Goal: Task Accomplishment & Management: Use online tool/utility

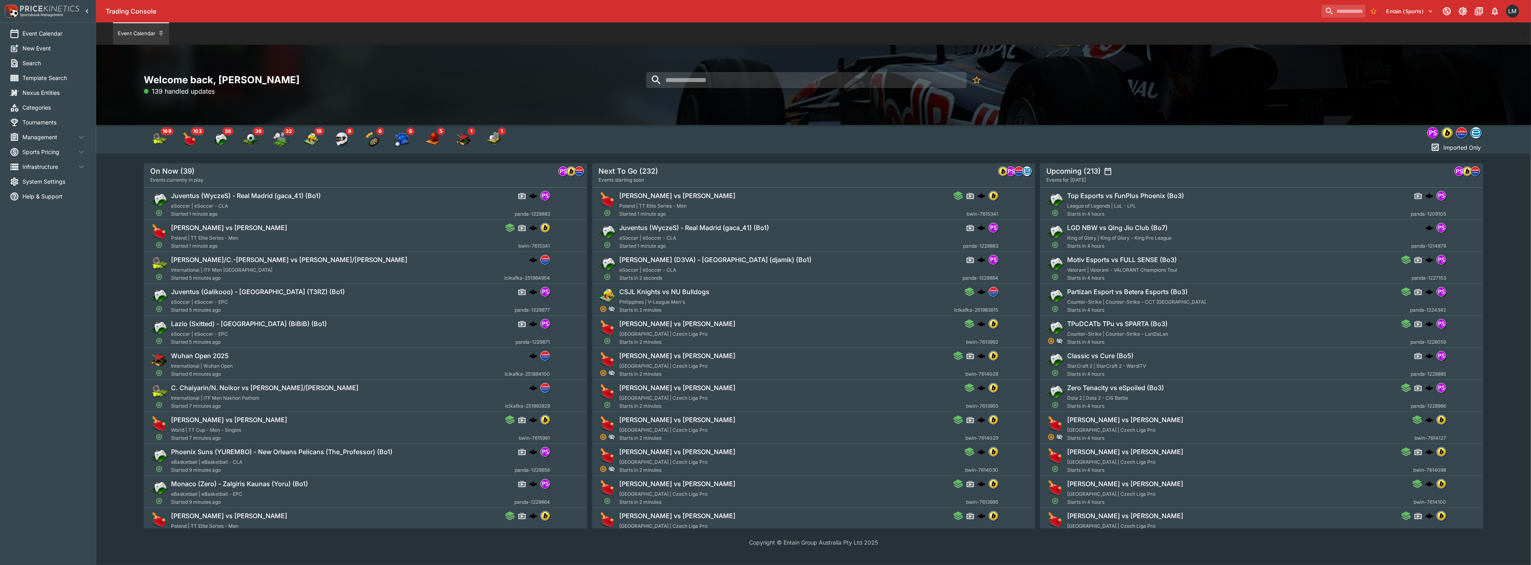
click at [743, 68] on div "Welcome back, [PERSON_NAME] 139 handled updates" at bounding box center [813, 85] width 1434 height 80
click at [752, 80] on input "search" at bounding box center [806, 80] width 320 height 16
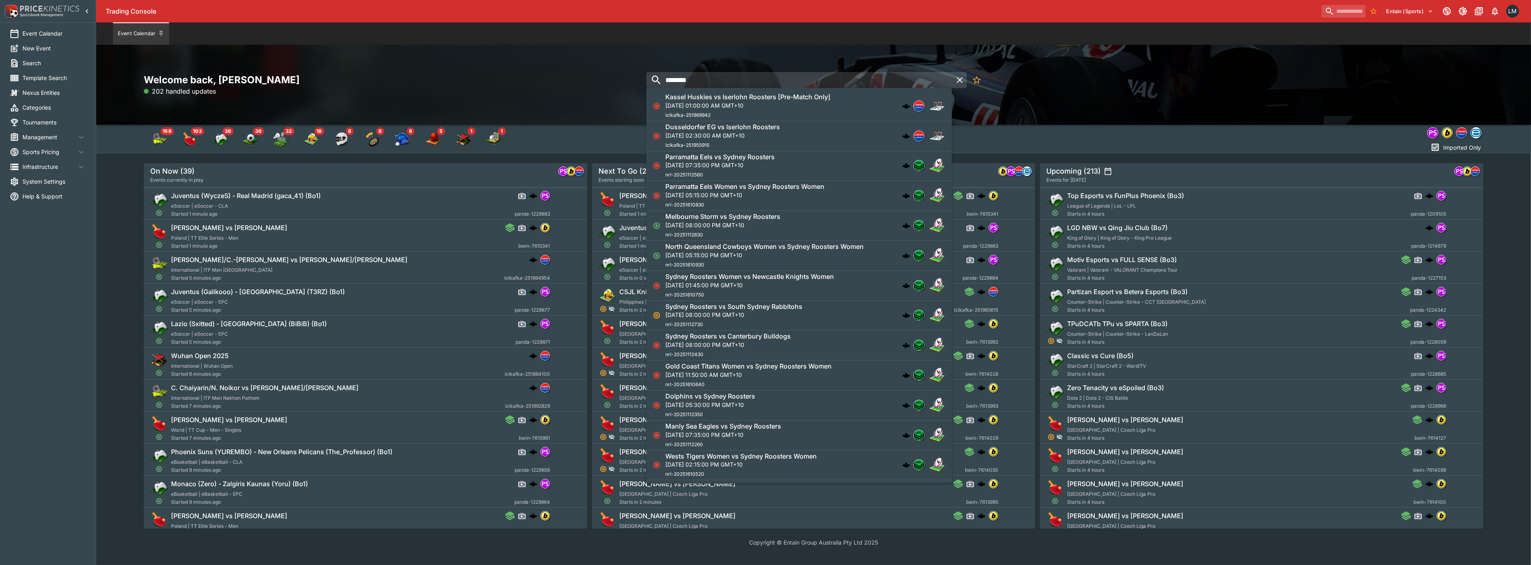
type input "********"
click at [749, 229] on p "[DATE] 08:00:00 PM GMT+10" at bounding box center [722, 225] width 115 height 8
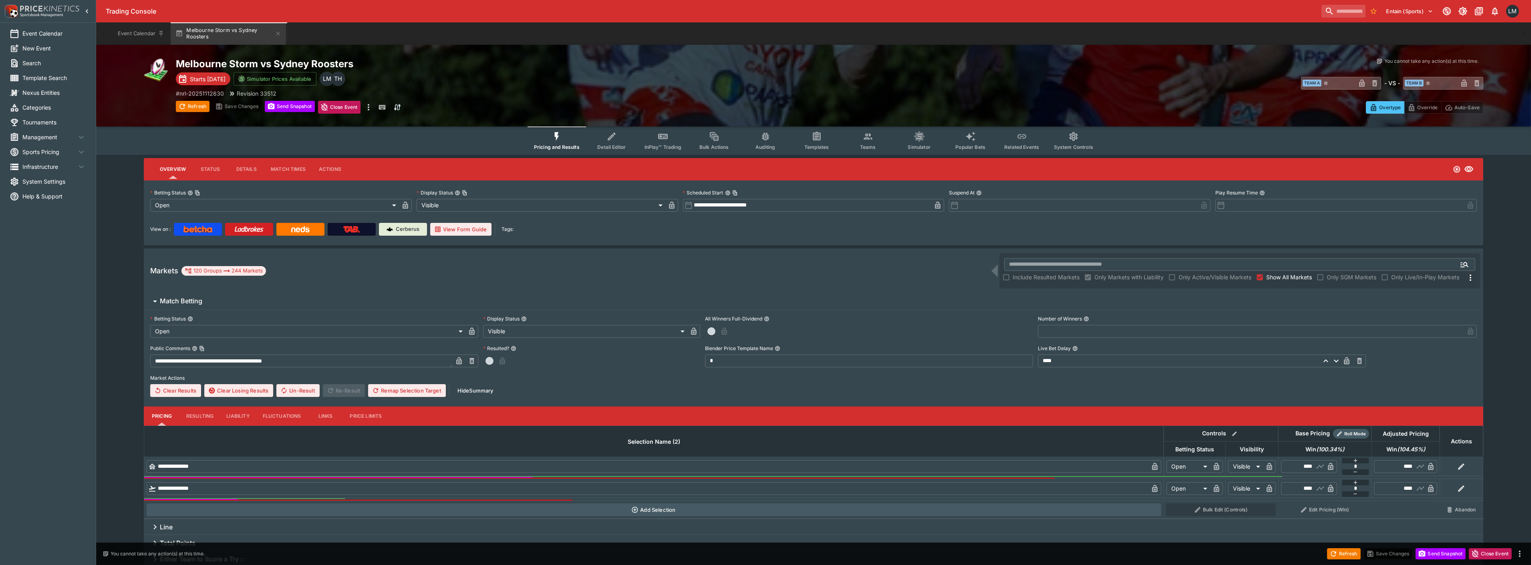
type input "**********"
type input "*******"
type input "**********"
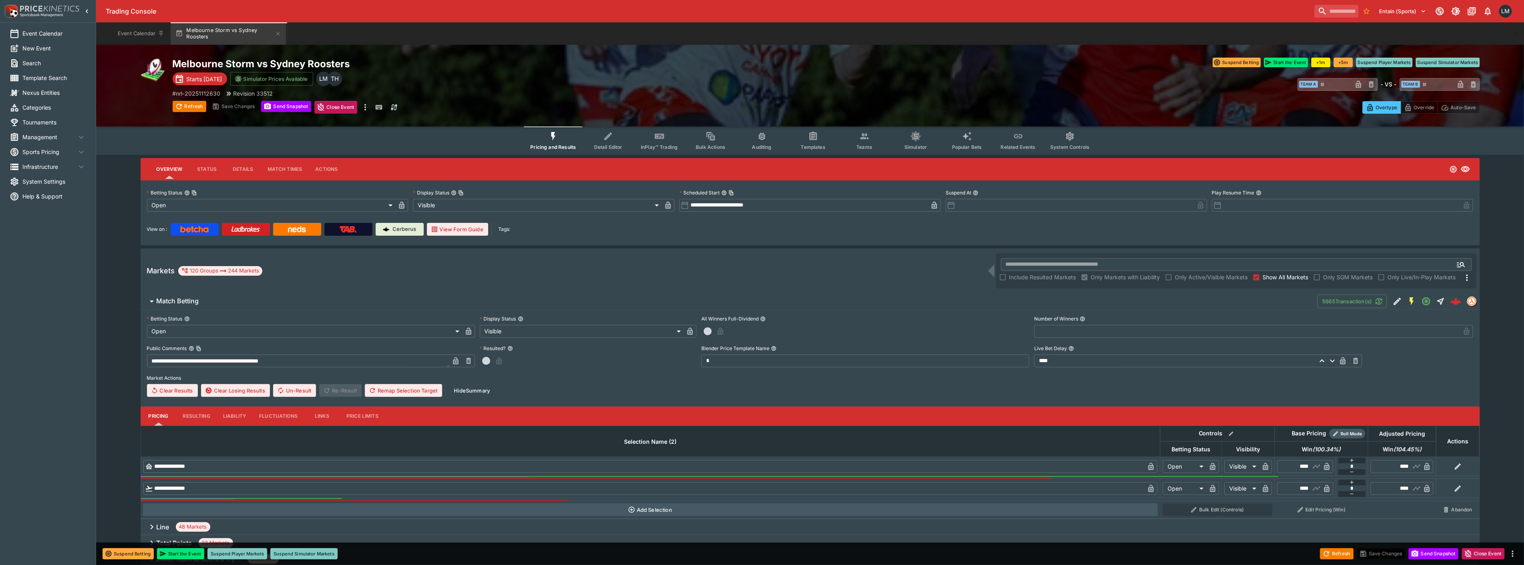
click at [621, 141] on button "Detail Editor" at bounding box center [607, 141] width 51 height 28
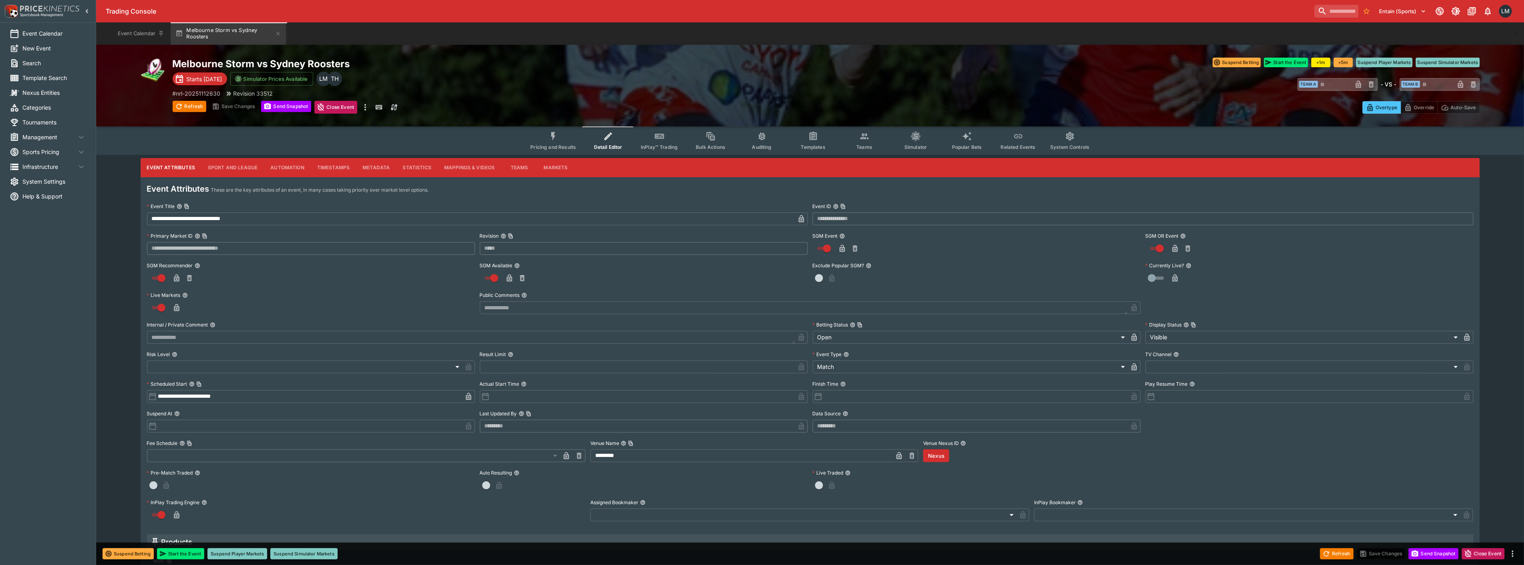
click at [370, 165] on button "Metadata" at bounding box center [376, 167] width 40 height 19
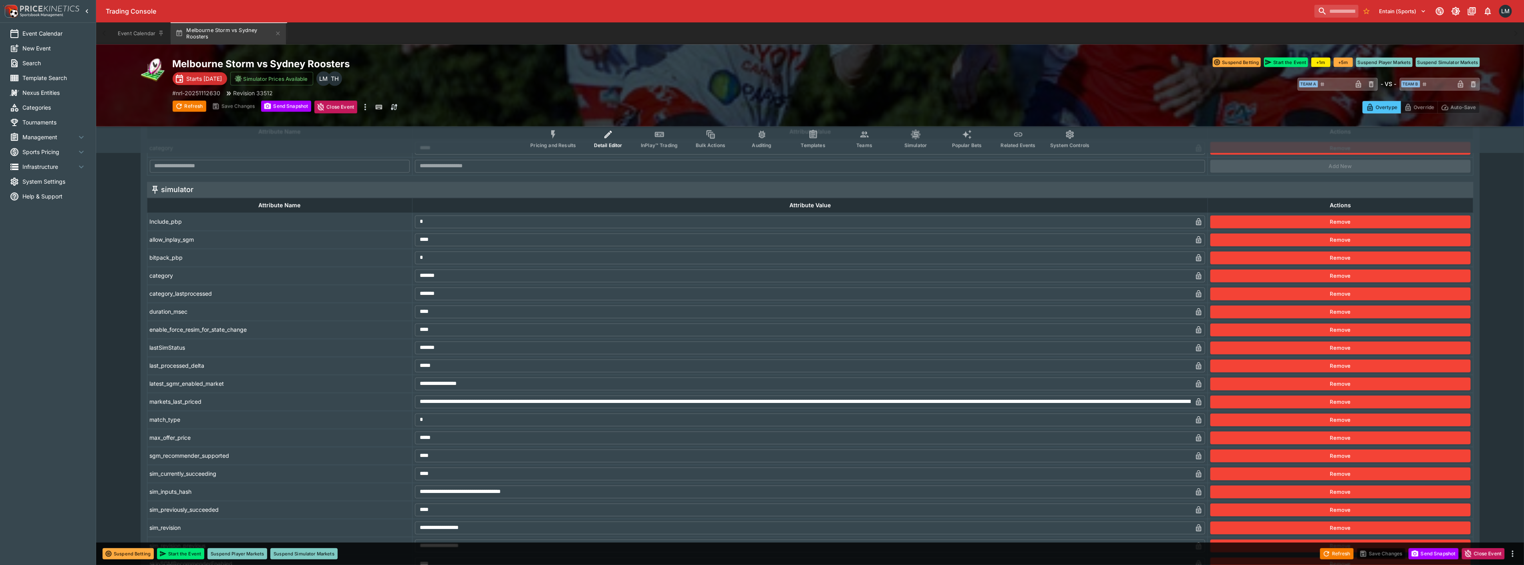
scroll to position [1512, 0]
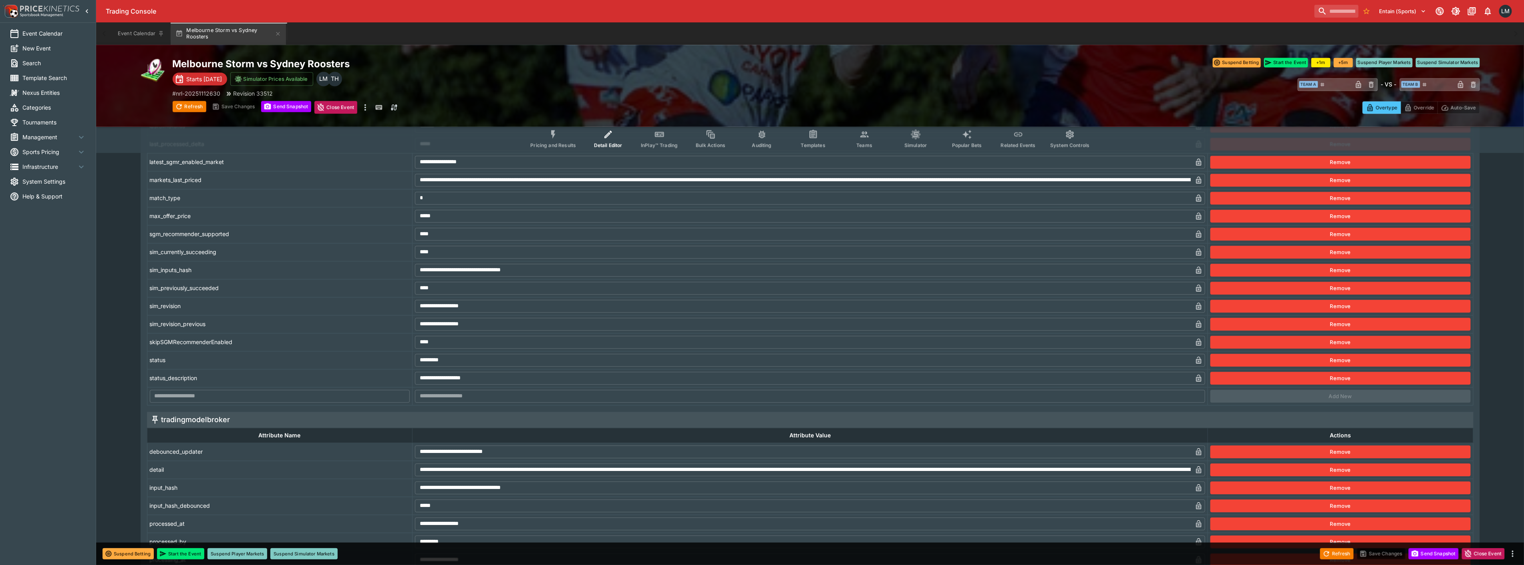
click at [815, 145] on span "Templates" at bounding box center [813, 146] width 24 height 6
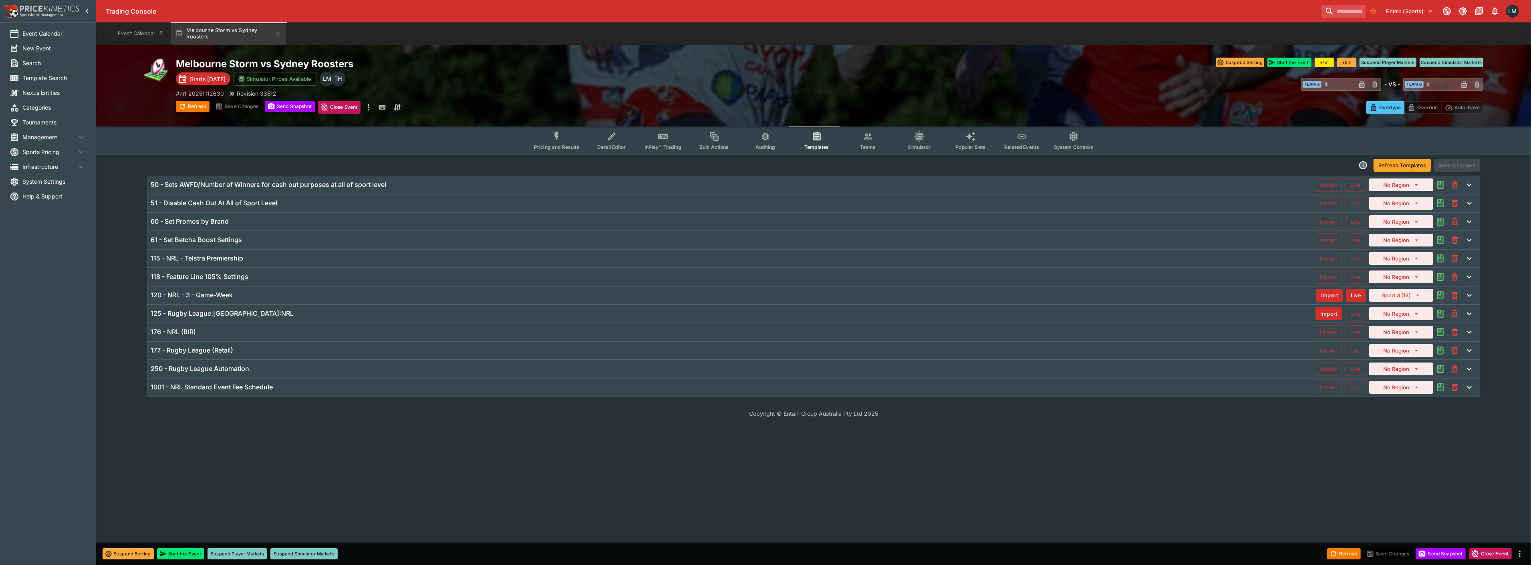
click at [189, 314] on h6 "125 - Rugby League:[GEOGRAPHIC_DATA]:NRL" at bounding box center [222, 314] width 143 height 8
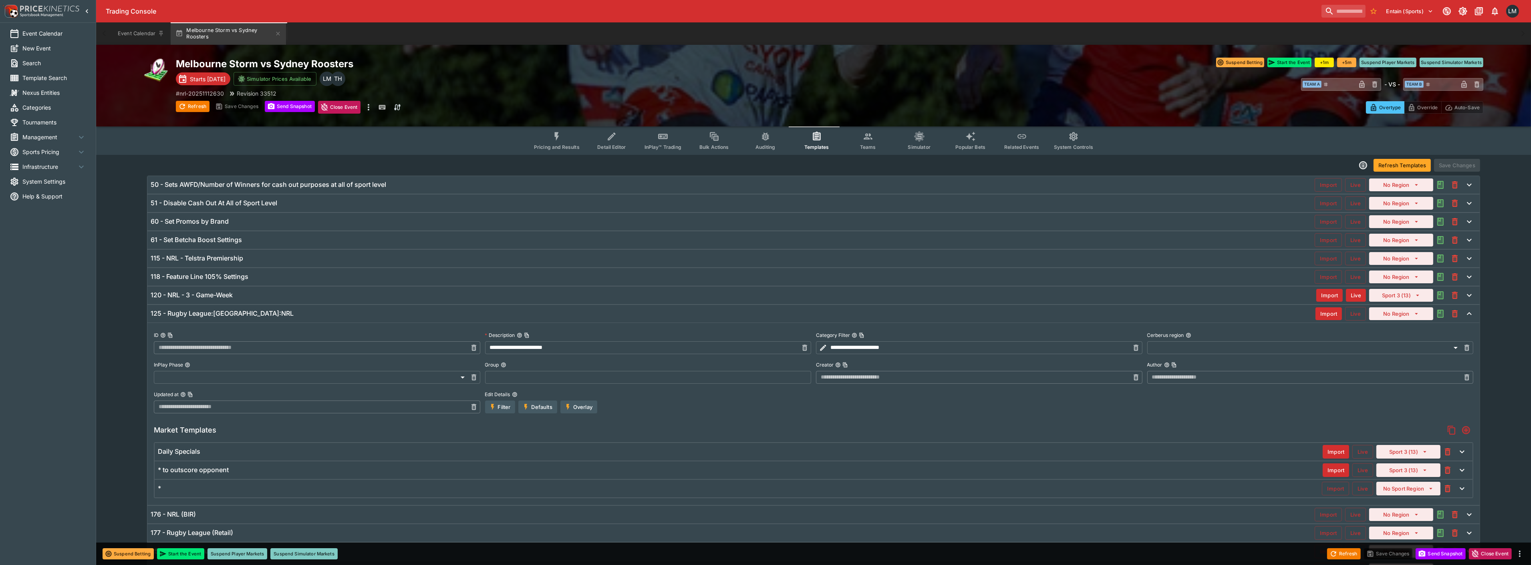
type input "**********"
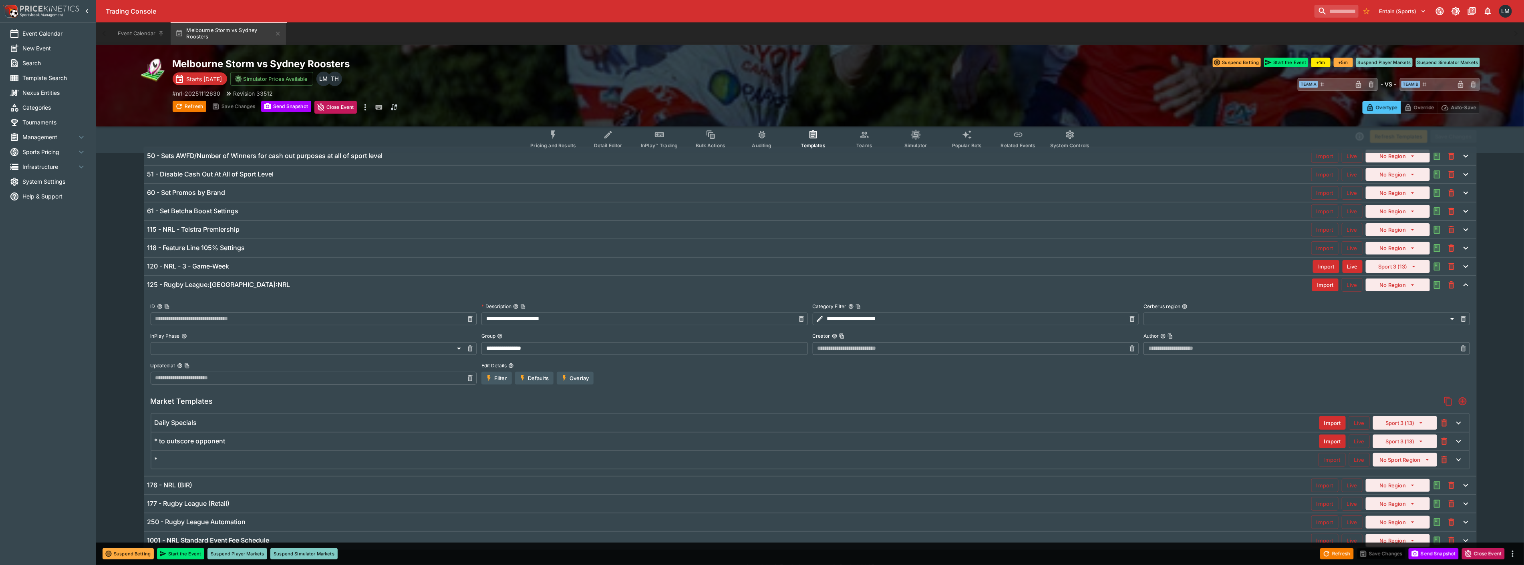
scroll to position [44, 0]
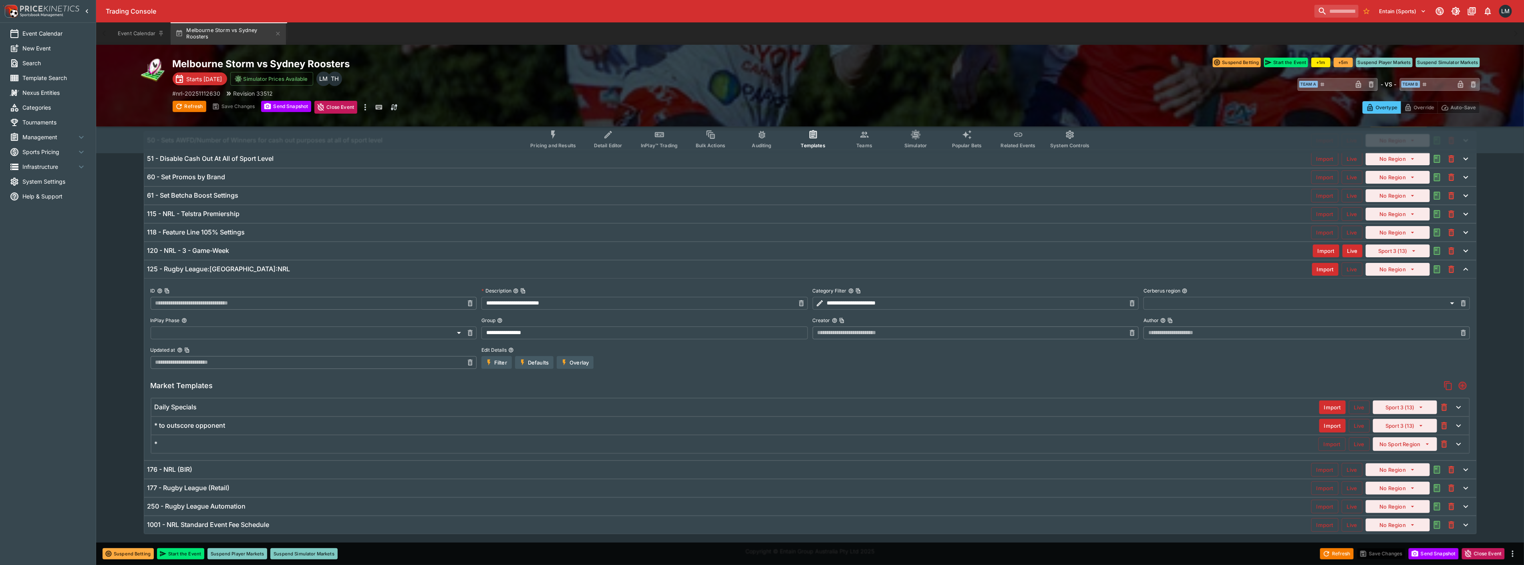
click at [208, 231] on h6 "118 - Feature Line 105% Settings" at bounding box center [196, 232] width 98 height 8
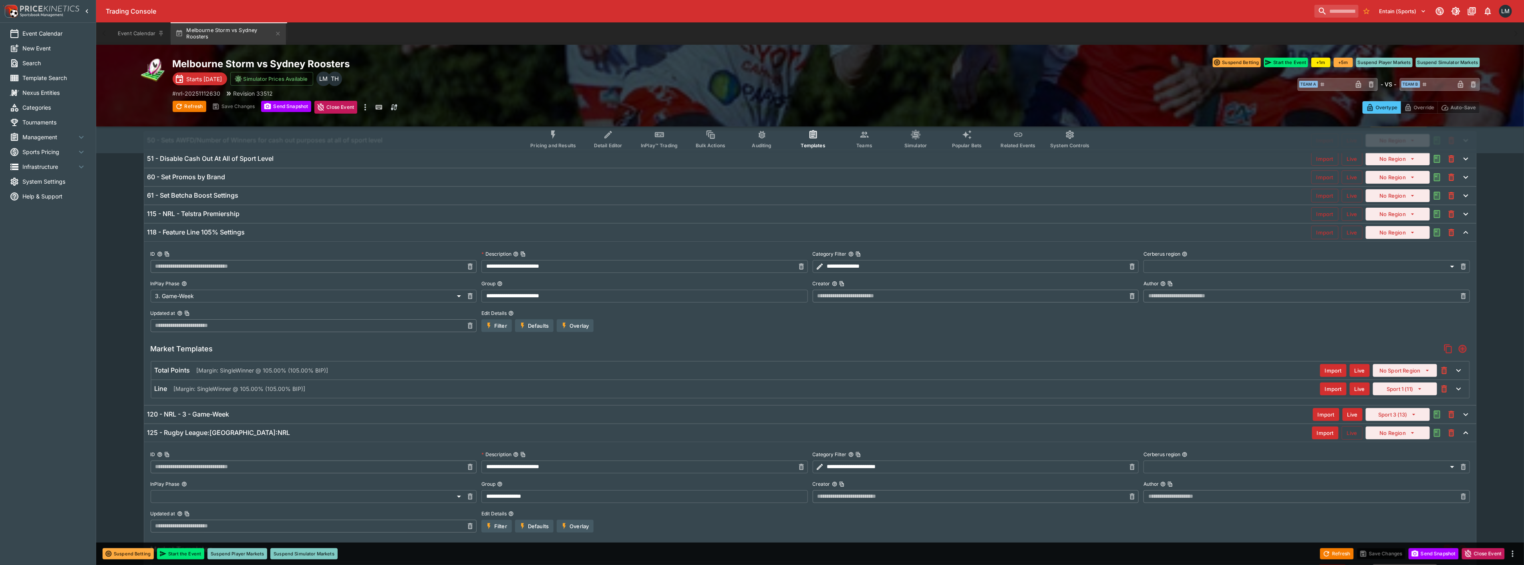
click at [217, 215] on h6 "115 - NRL - Telstra Premiership" at bounding box center [193, 214] width 93 height 8
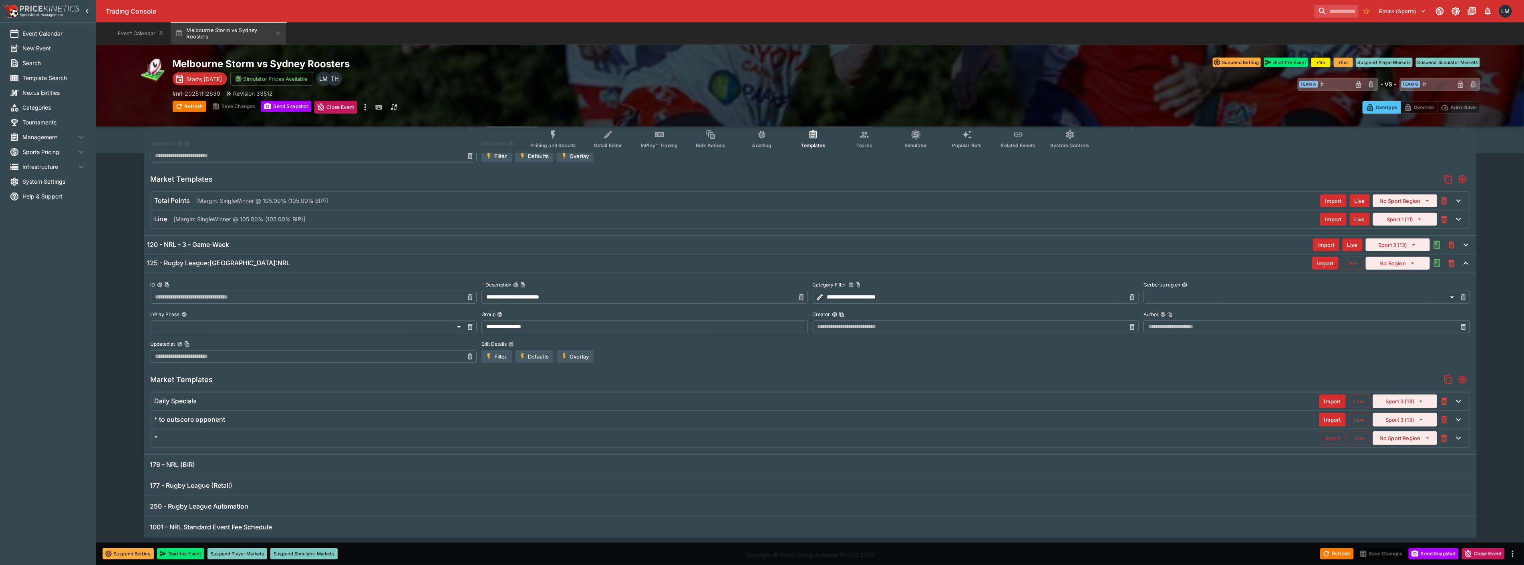
scroll to position [344, 0]
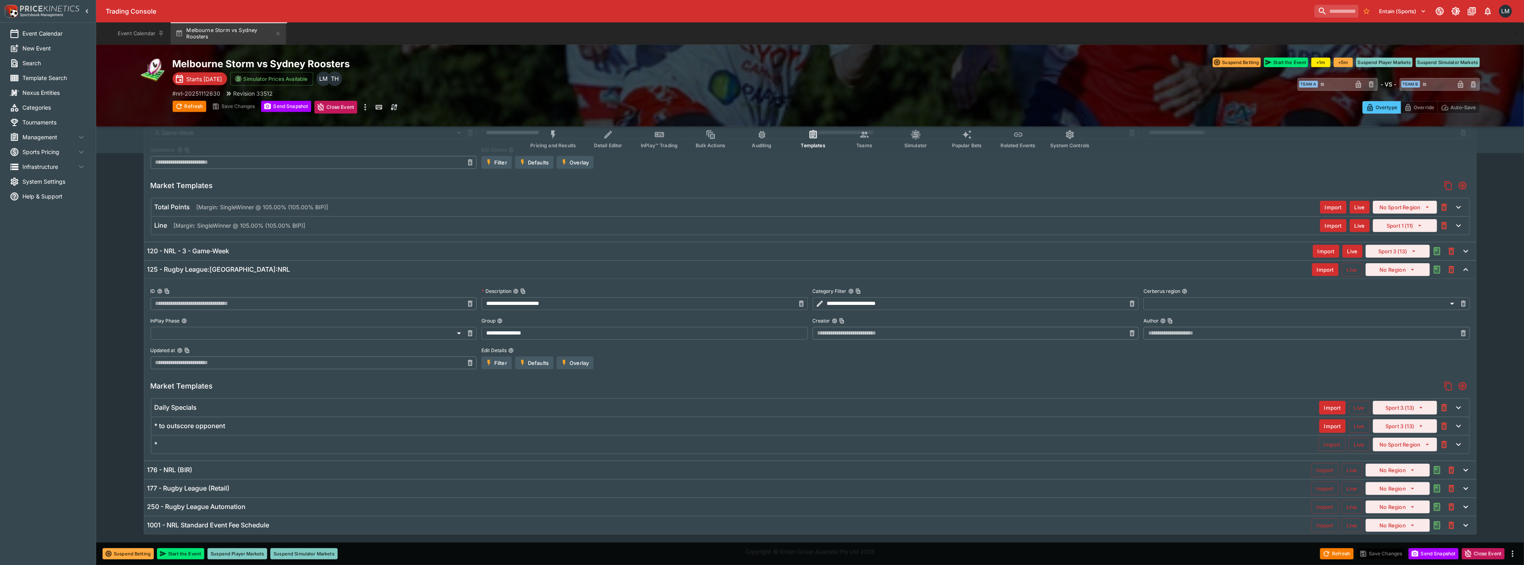
click at [181, 464] on div "176 - NRL (BIR) Import Live No Region" at bounding box center [810, 471] width 1332 height 18
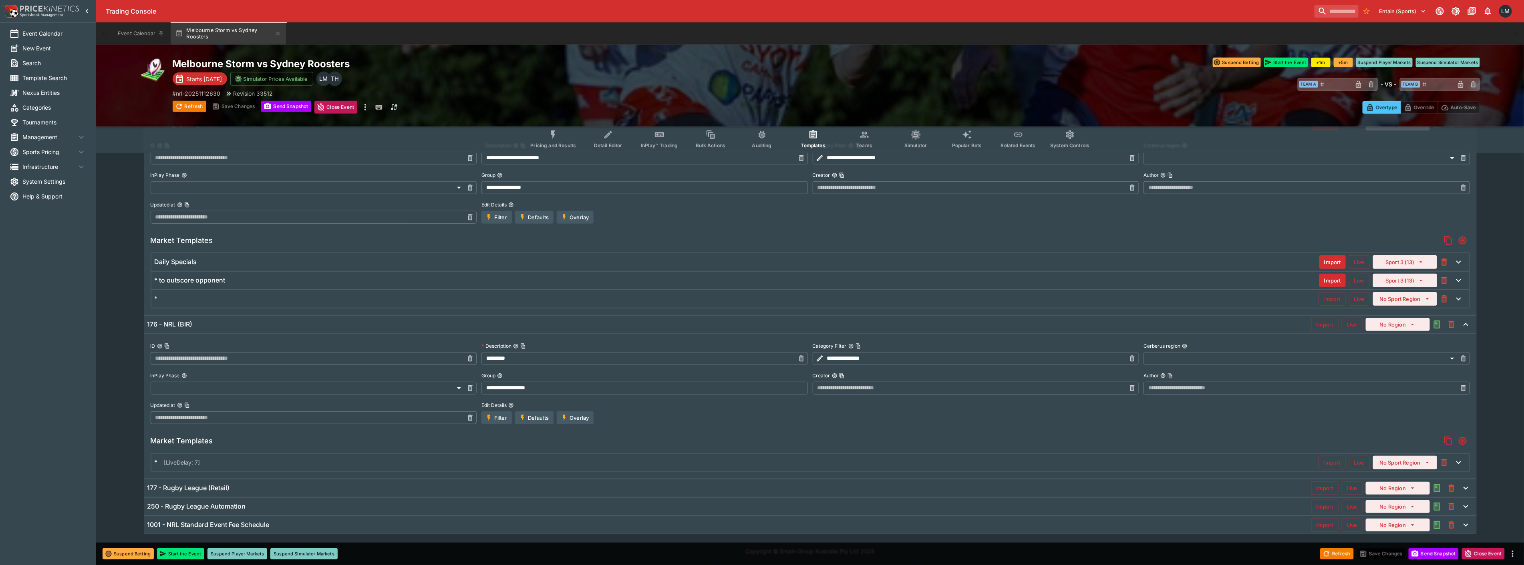
scroll to position [366, 0]
click at [198, 492] on h6 "177 - Rugby League (Retail)" at bounding box center [188, 488] width 82 height 8
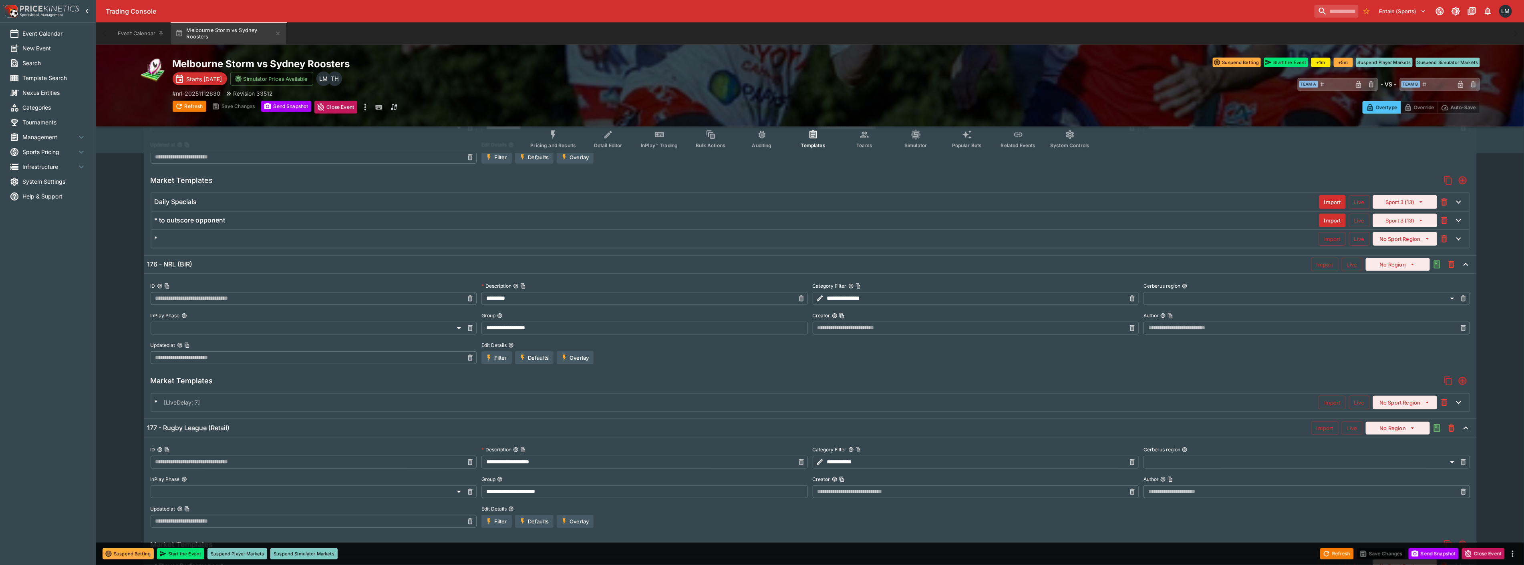
scroll to position [444, 0]
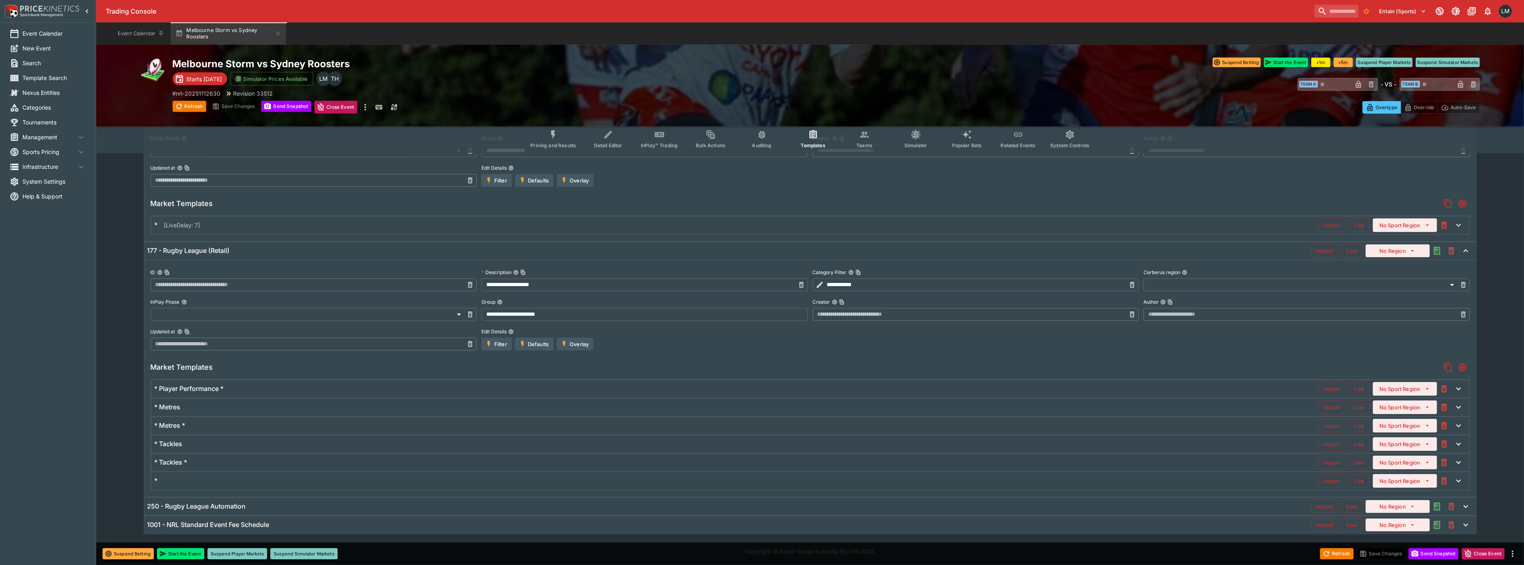
click at [205, 503] on h6 "250 - Rugby League Automation" at bounding box center [196, 507] width 99 height 8
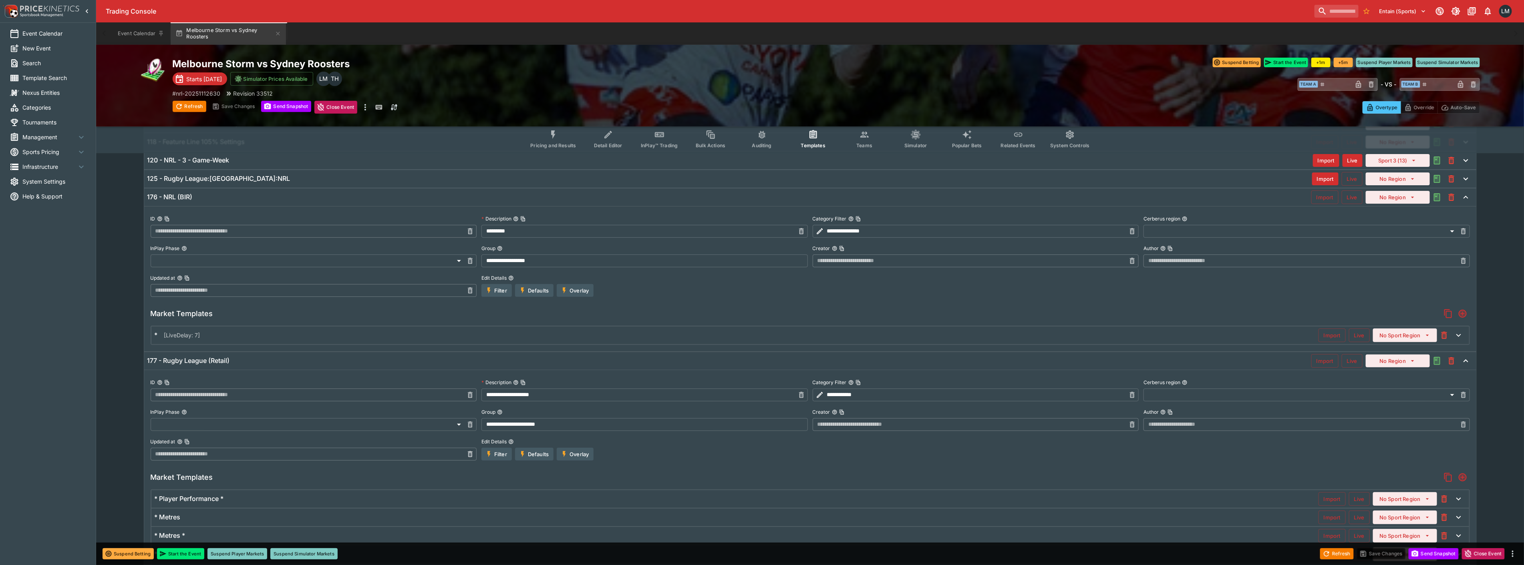
scroll to position [0, 0]
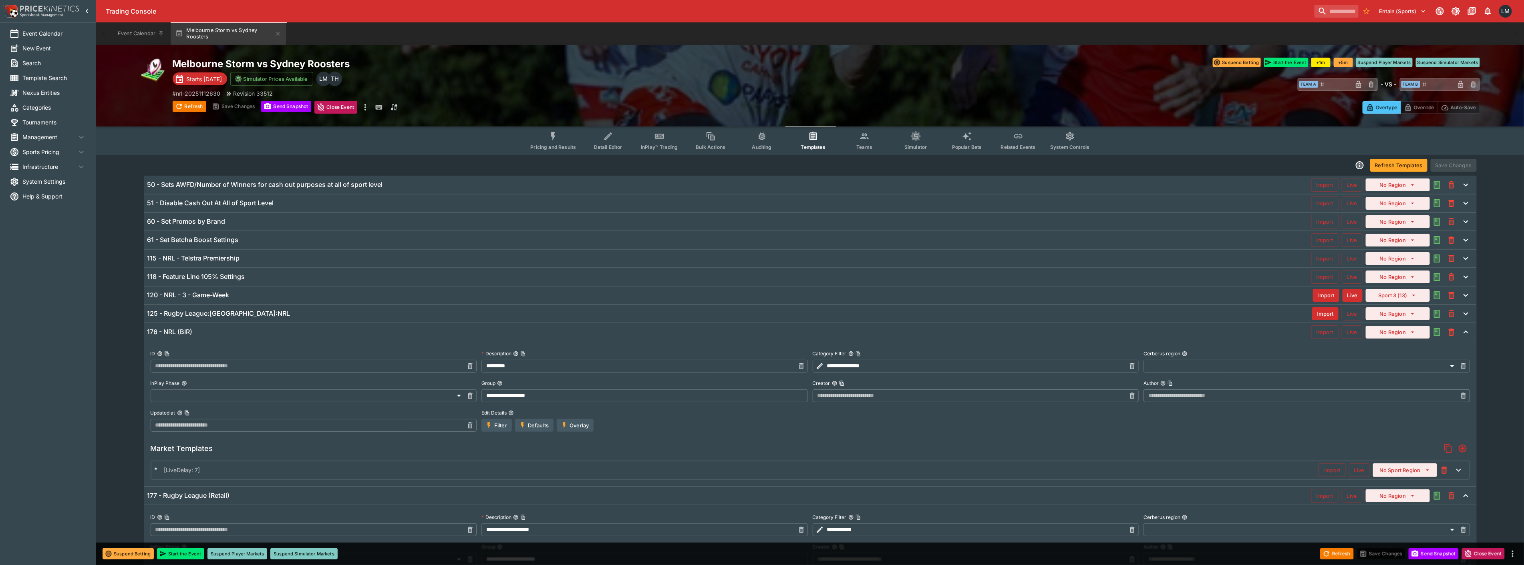
click at [210, 313] on h6 "125 - Rugby League:[GEOGRAPHIC_DATA]:NRL" at bounding box center [218, 314] width 143 height 8
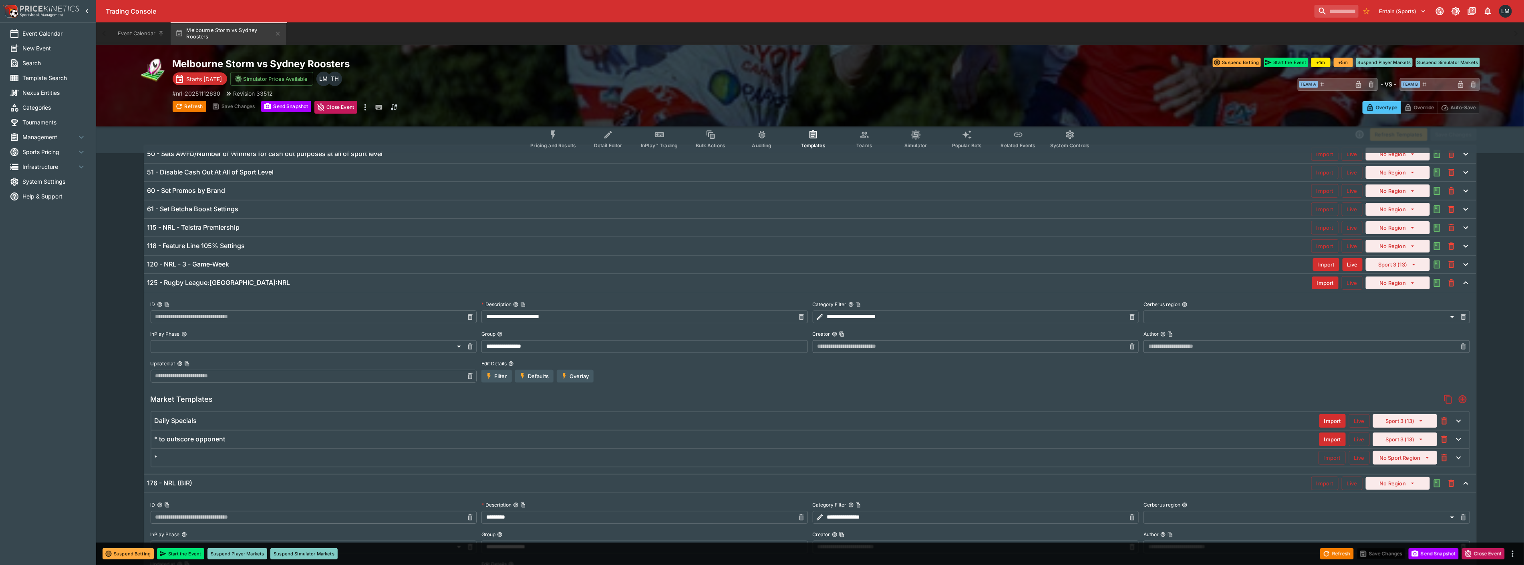
scroll to position [44, 0]
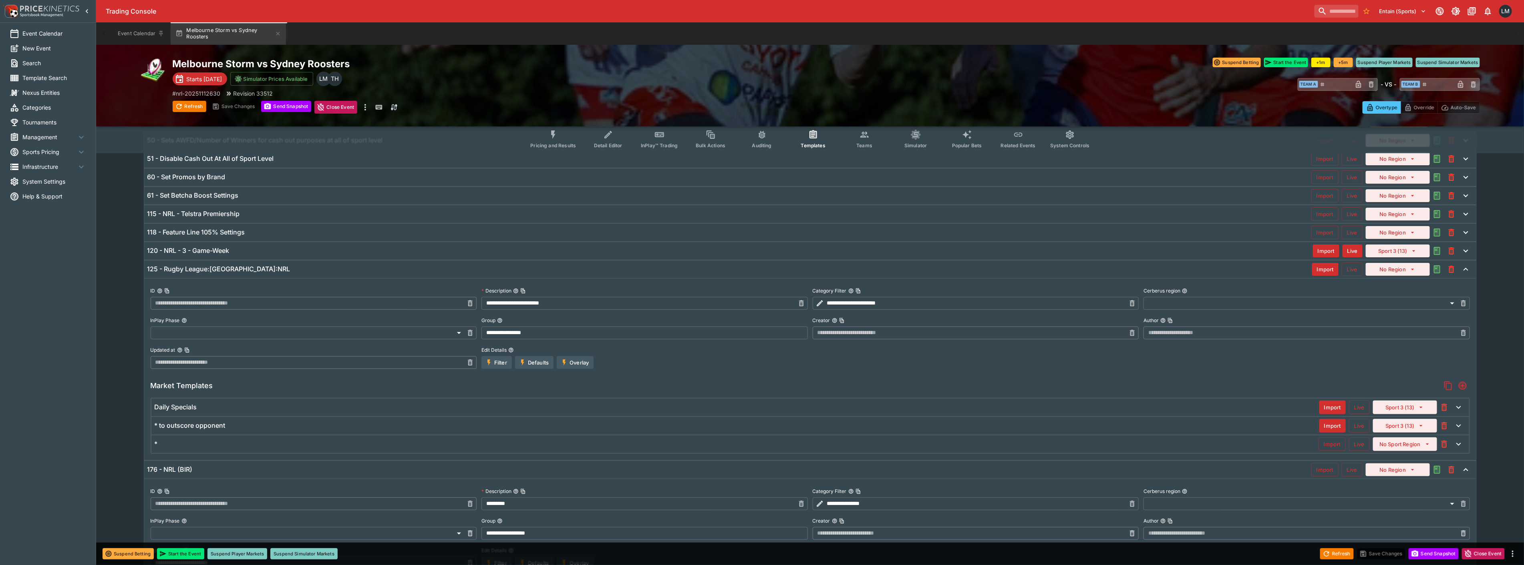
click at [208, 248] on h6 "120 - NRL - 3 - Game-Week" at bounding box center [188, 251] width 82 height 8
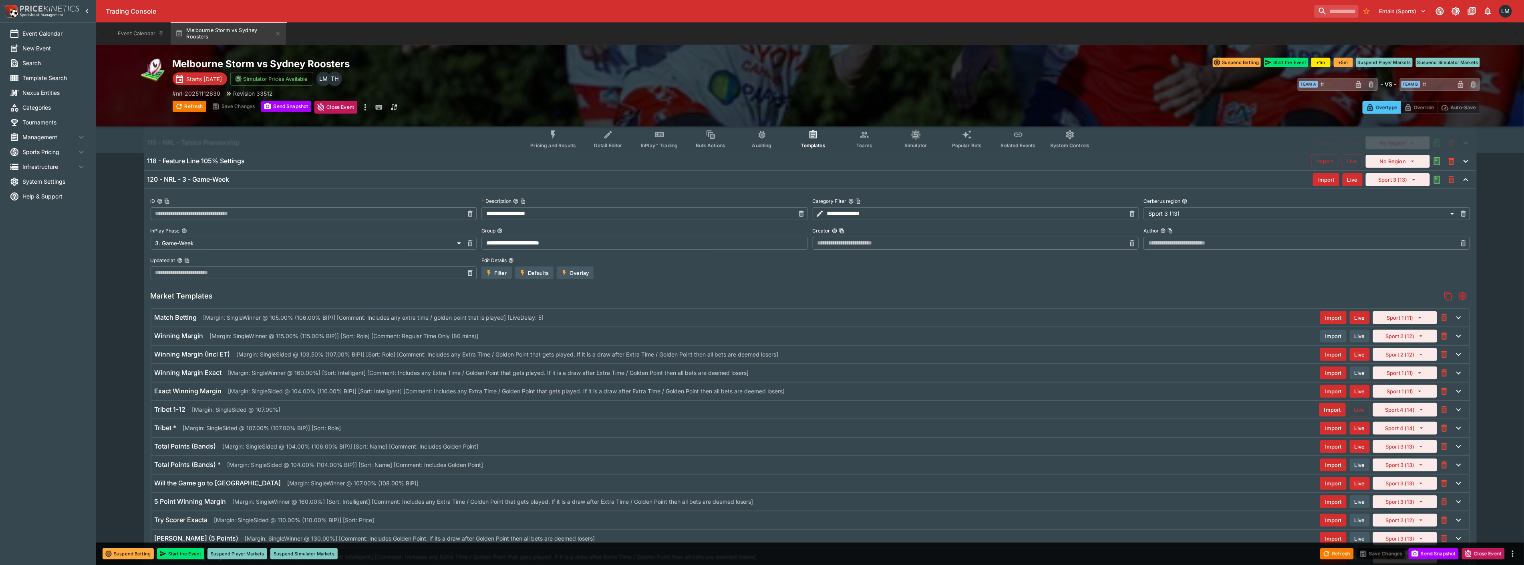
scroll to position [89, 0]
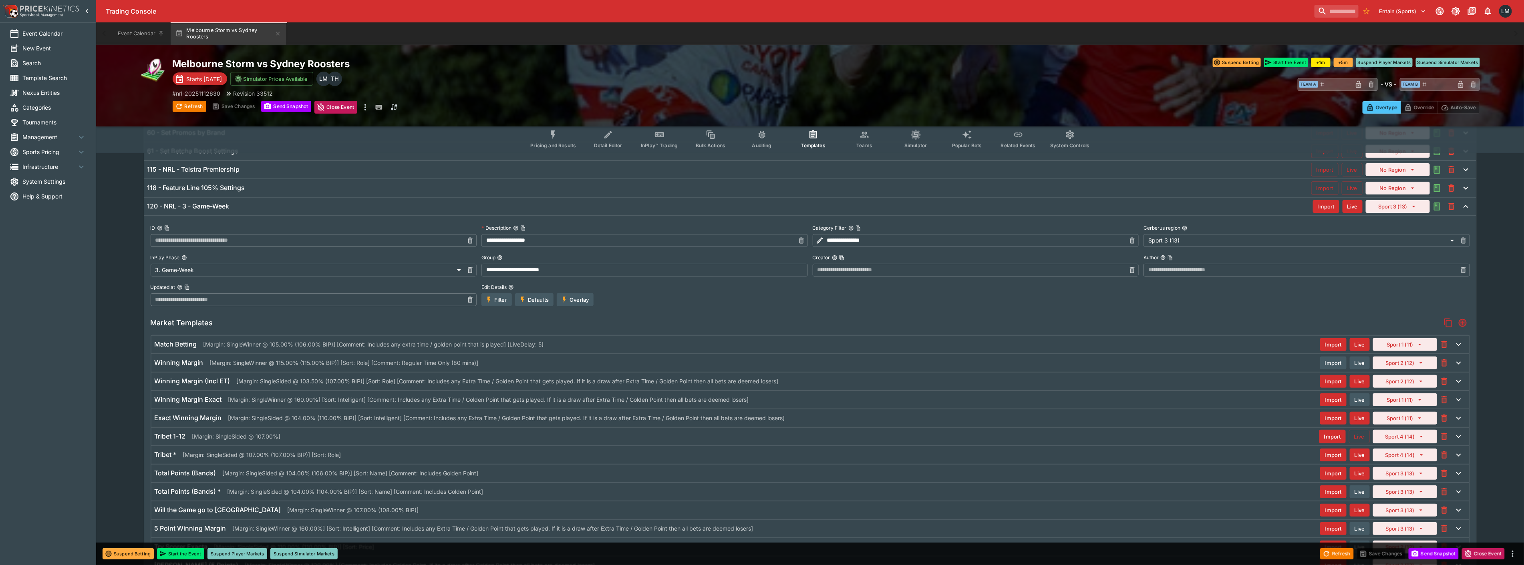
click at [1459, 345] on icon "button" at bounding box center [1459, 345] width 10 height 10
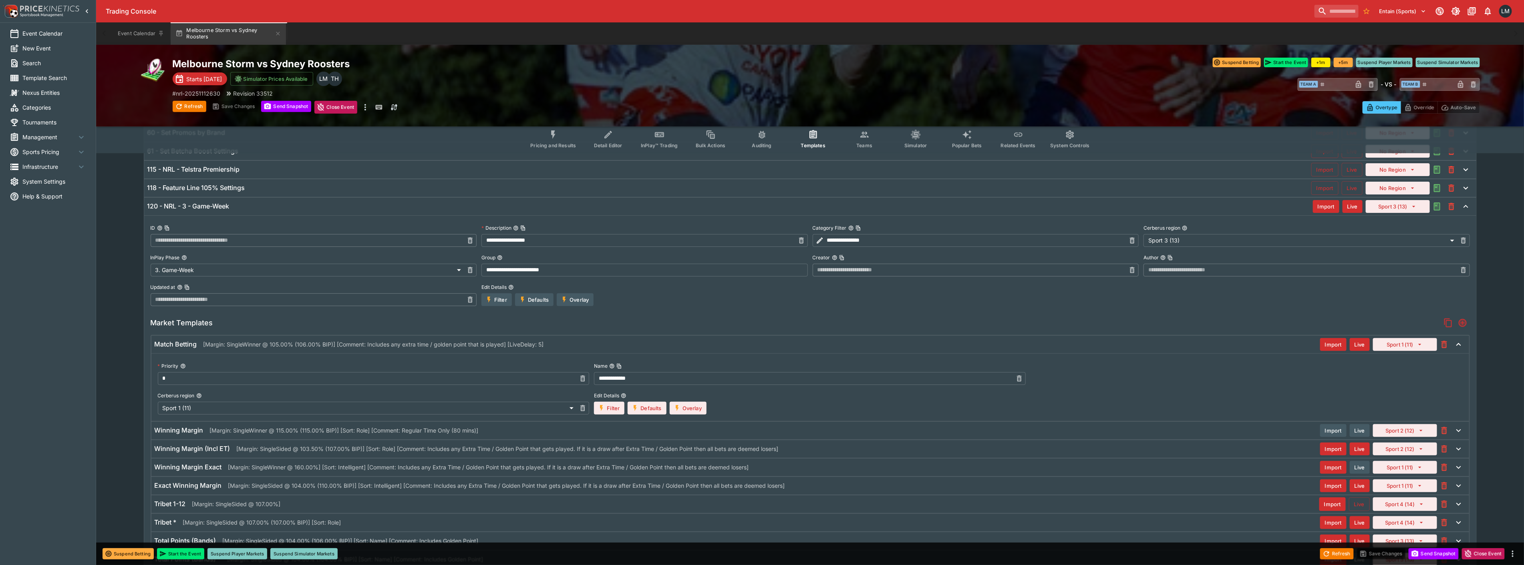
click at [685, 406] on button "Overlay" at bounding box center [688, 408] width 37 height 13
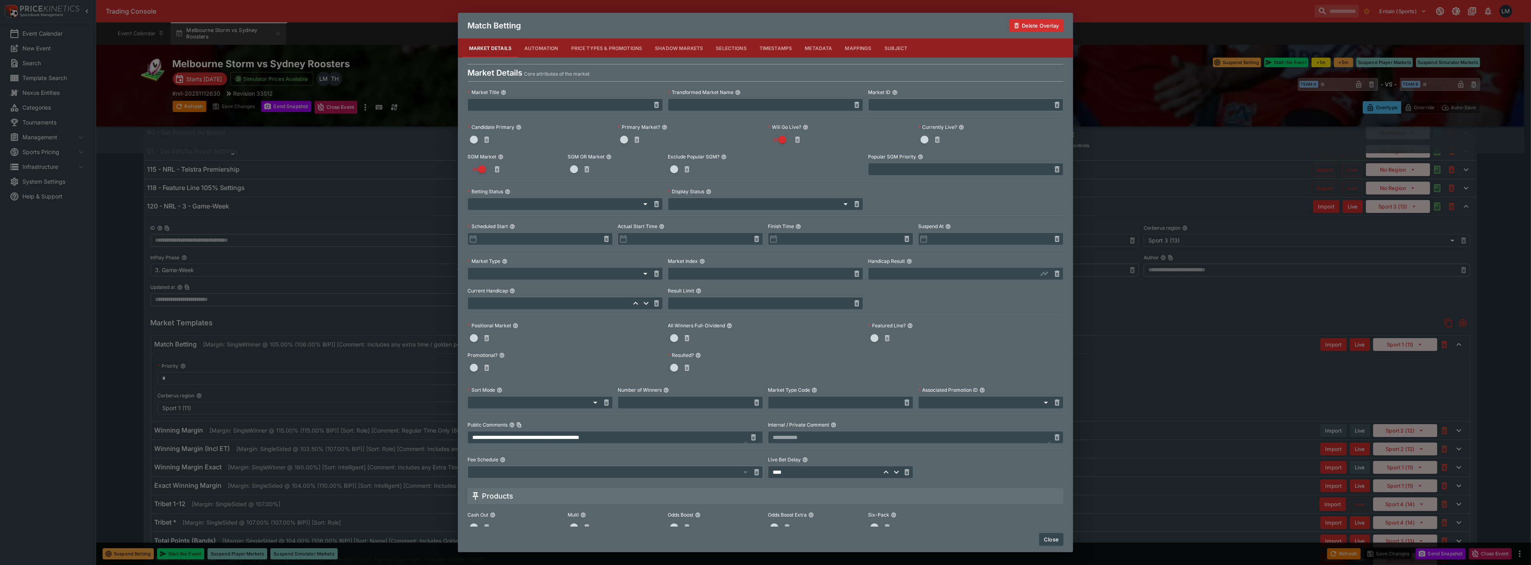
click at [814, 49] on button "Metadata" at bounding box center [818, 47] width 40 height 19
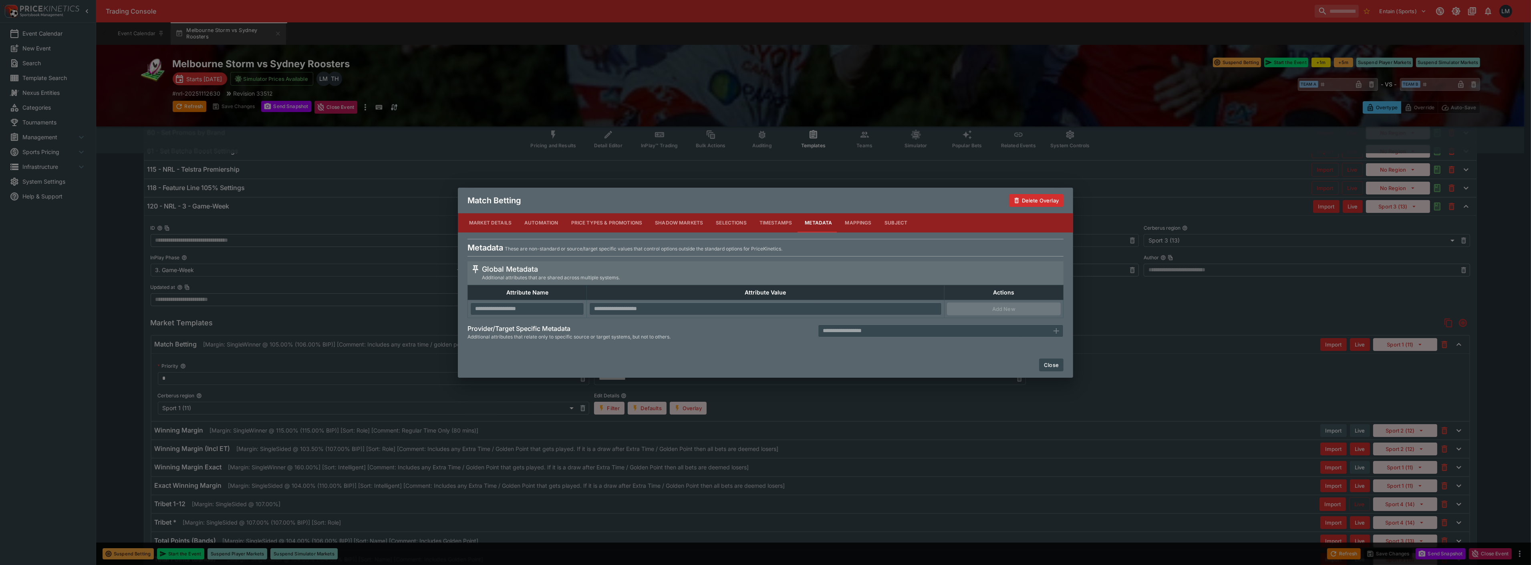
click at [1052, 363] on button "Close" at bounding box center [1051, 365] width 24 height 13
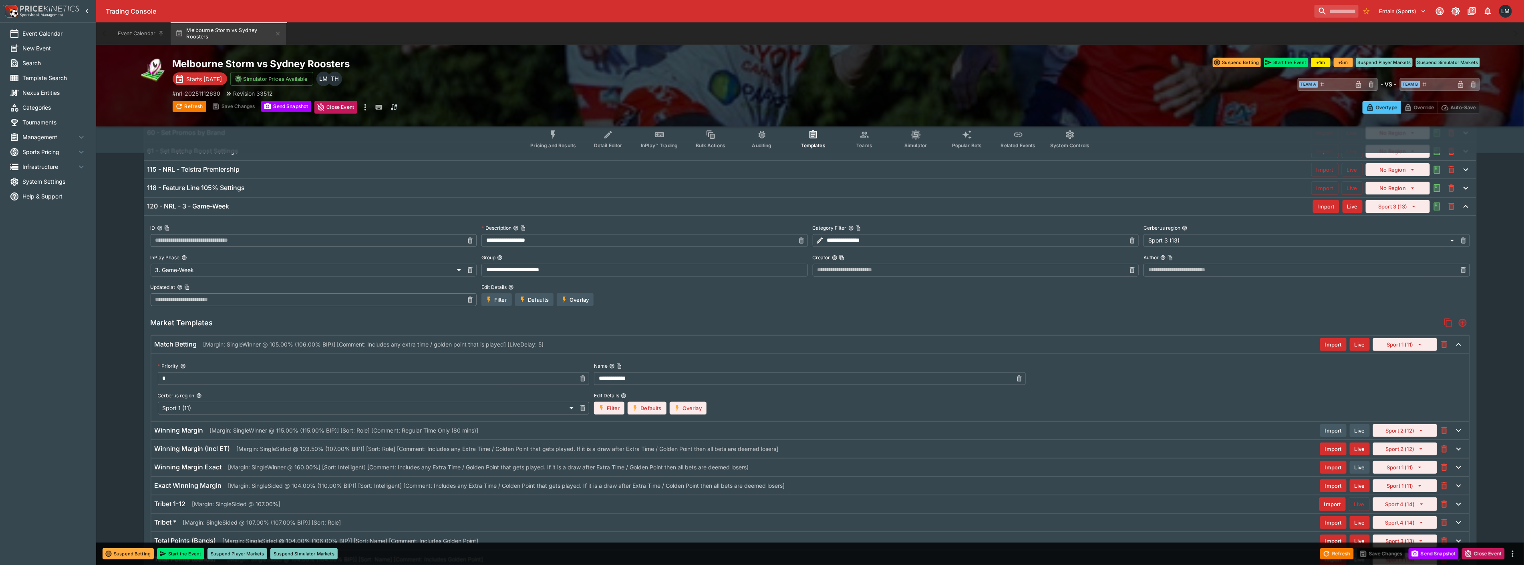
click at [666, 408] on button "Defaults" at bounding box center [646, 408] width 38 height 13
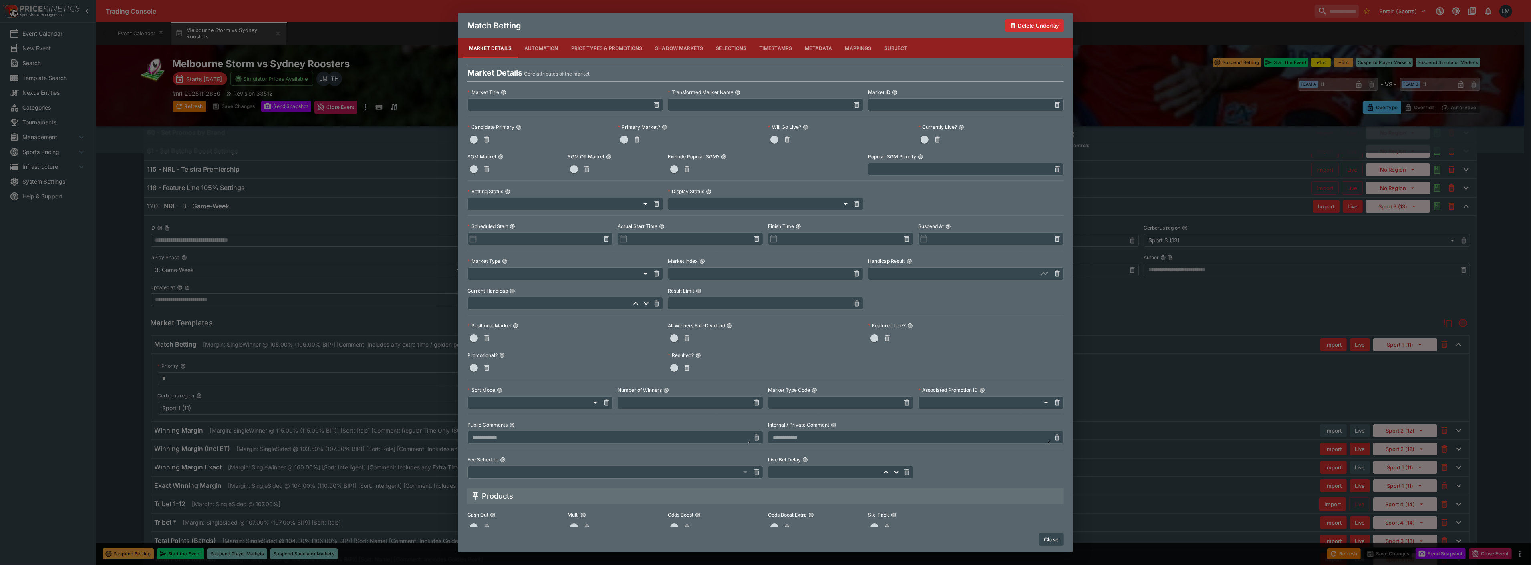
click at [854, 50] on button "Mappings" at bounding box center [858, 47] width 39 height 19
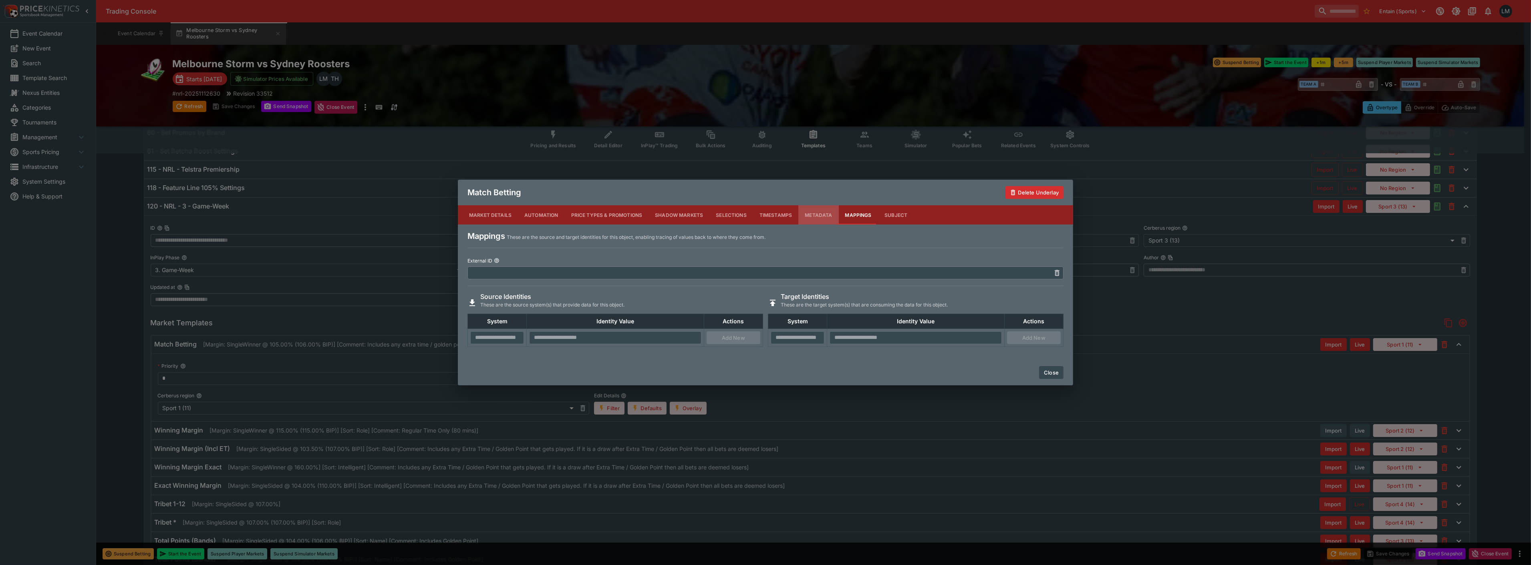
click at [833, 216] on button "Metadata" at bounding box center [818, 214] width 40 height 19
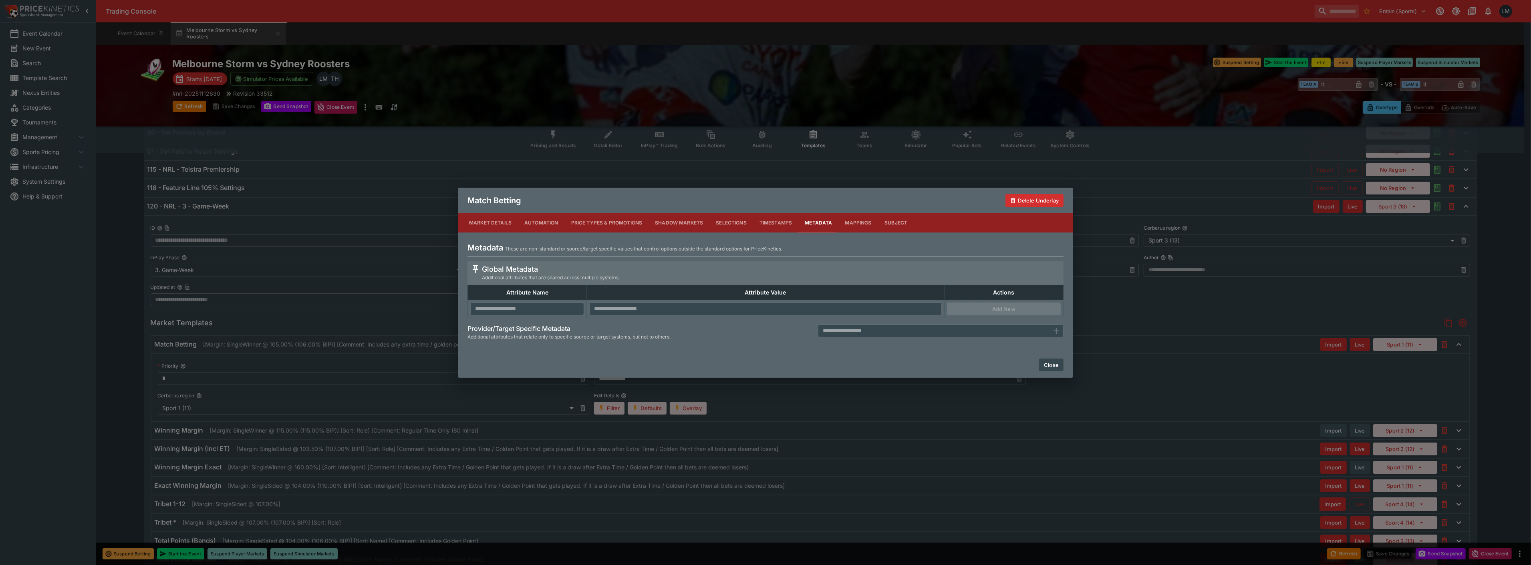
click at [1058, 366] on button "Close" at bounding box center [1051, 365] width 24 height 13
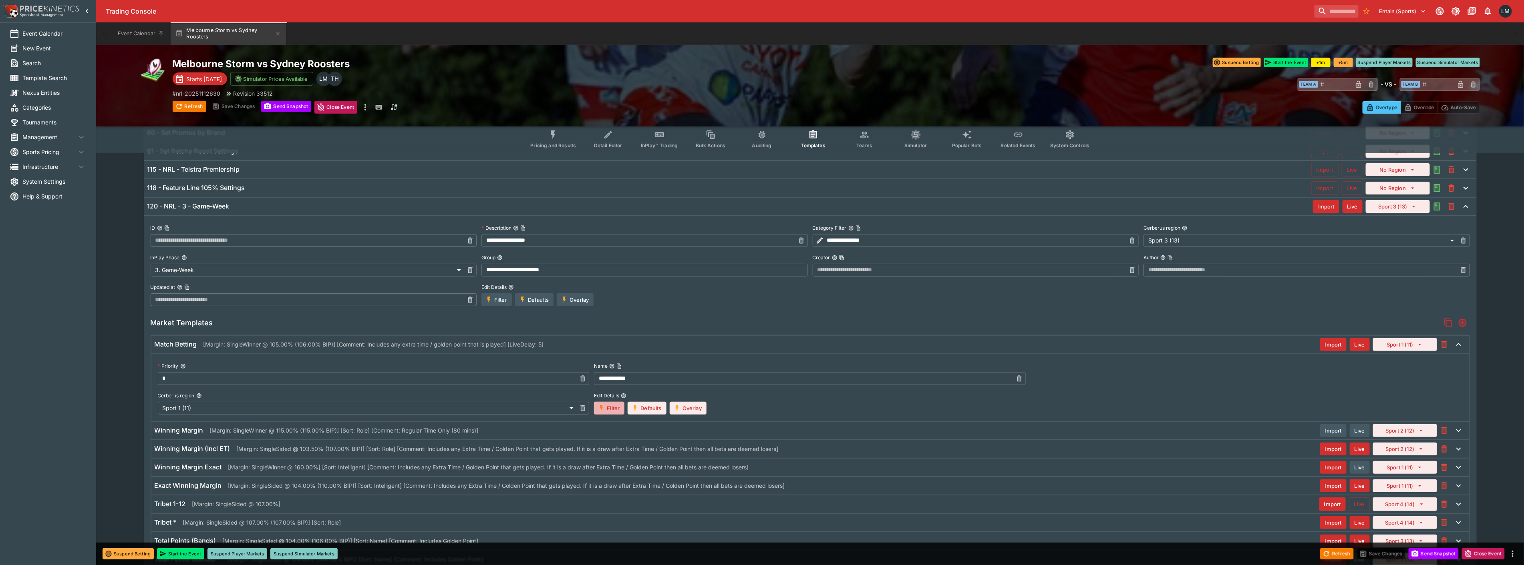
click at [613, 407] on button "Filter" at bounding box center [609, 408] width 30 height 13
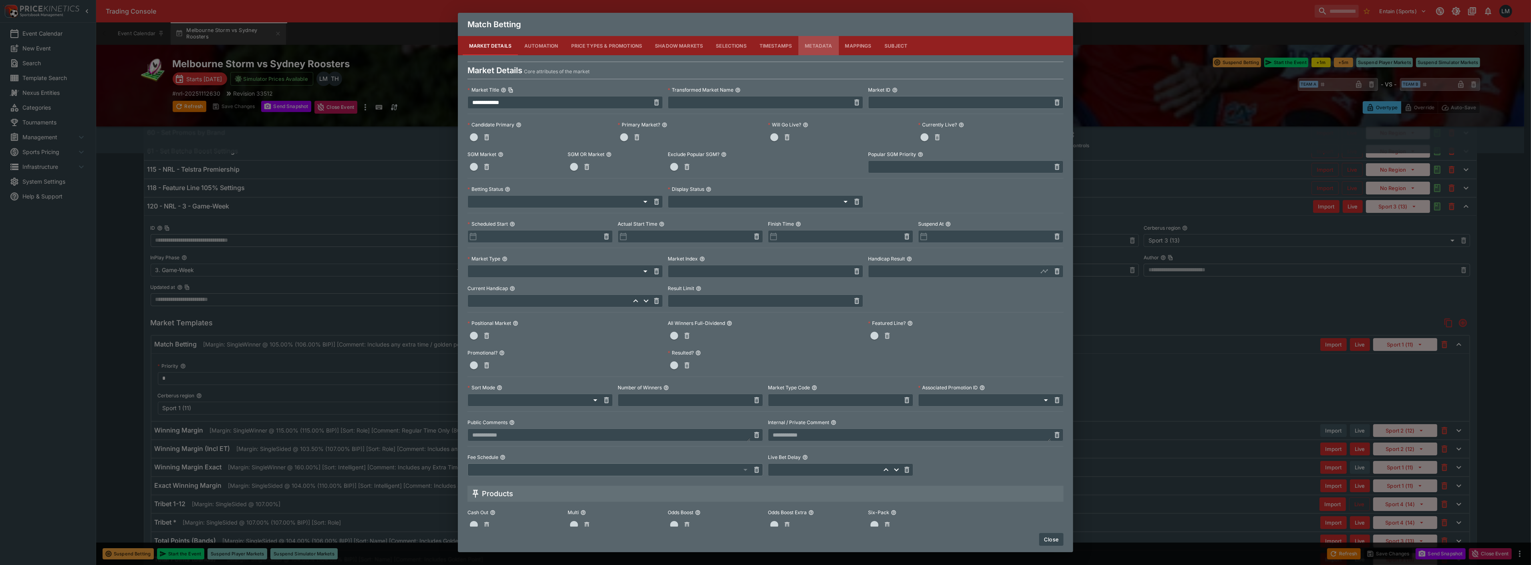
click at [819, 45] on button "Metadata" at bounding box center [818, 45] width 40 height 19
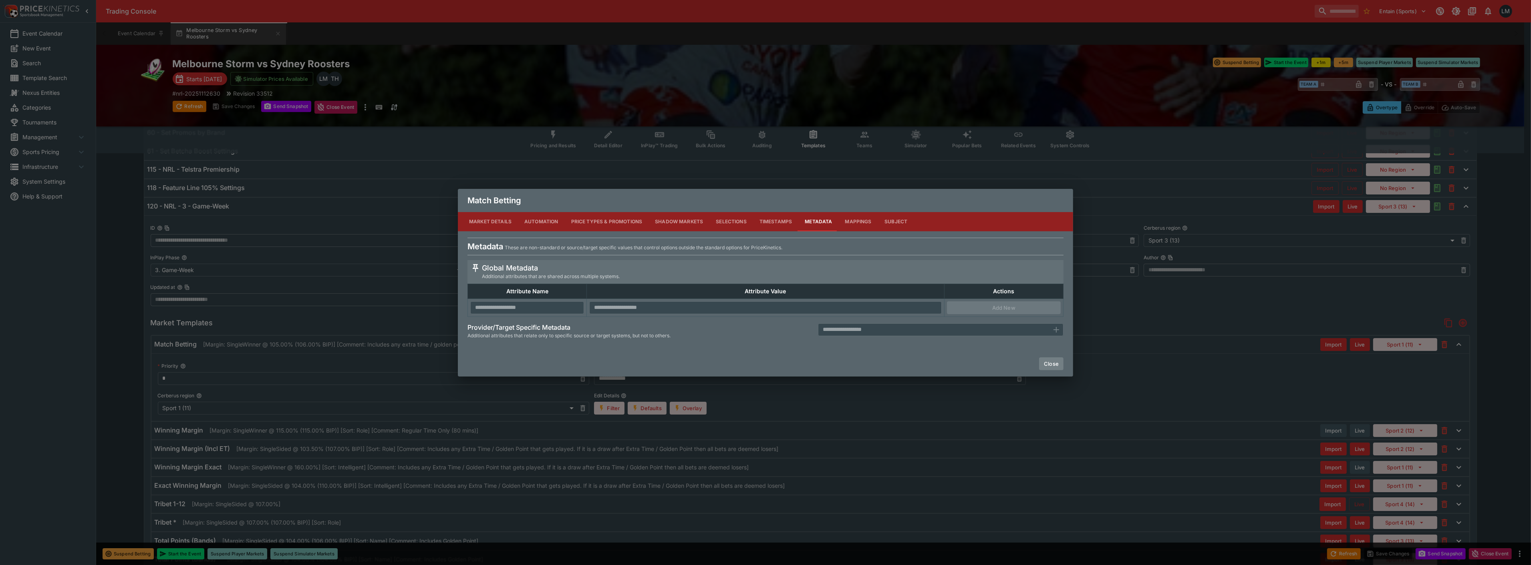
click at [1060, 363] on button "Close" at bounding box center [1051, 364] width 24 height 13
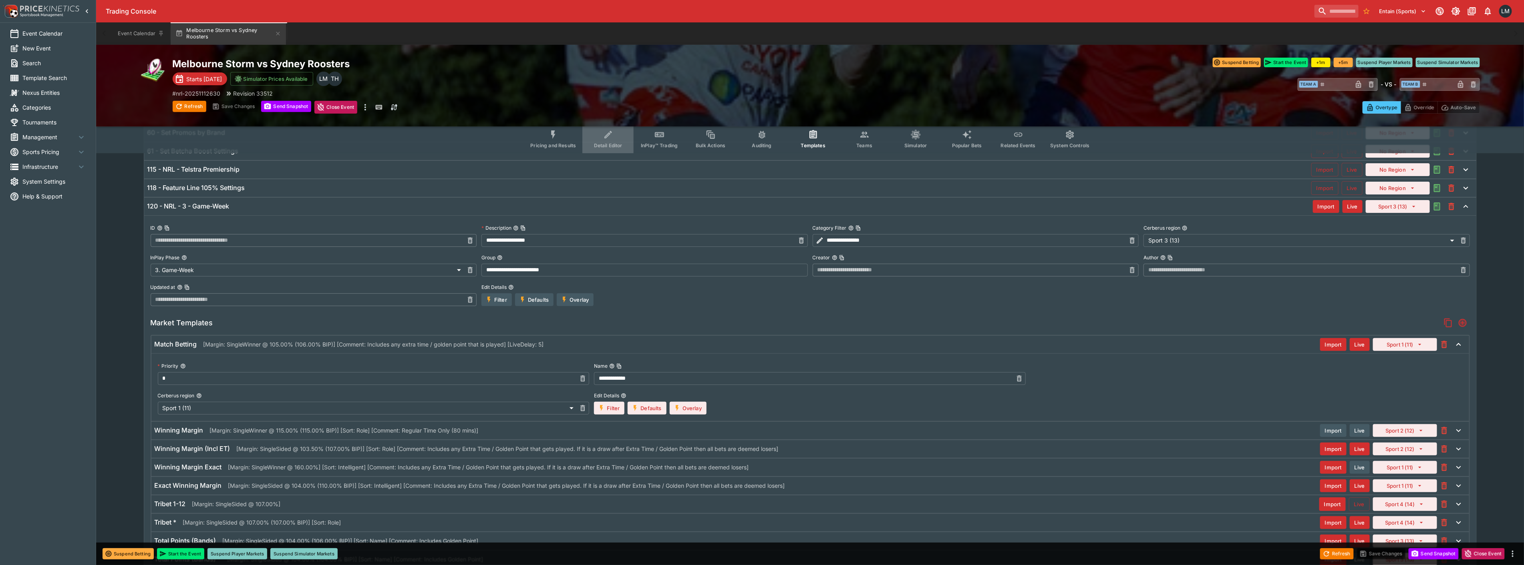
click at [619, 144] on span "Detail Editor" at bounding box center [608, 146] width 28 height 6
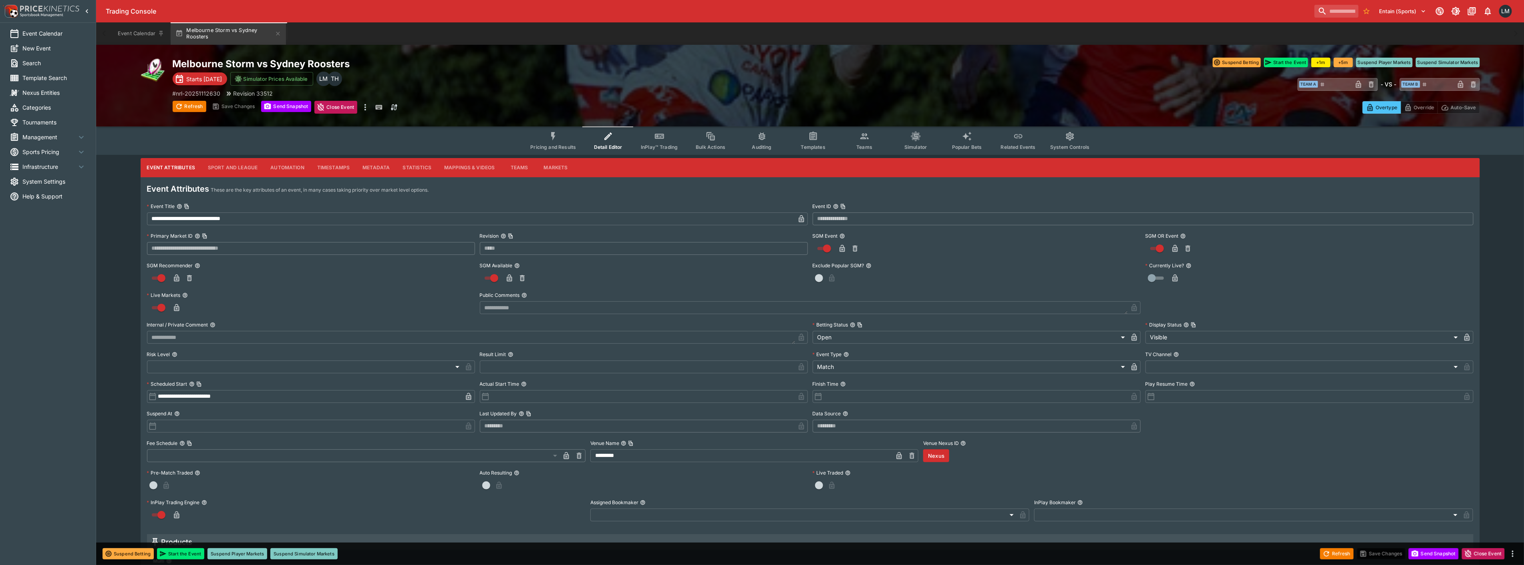
click at [377, 170] on button "Metadata" at bounding box center [376, 167] width 40 height 19
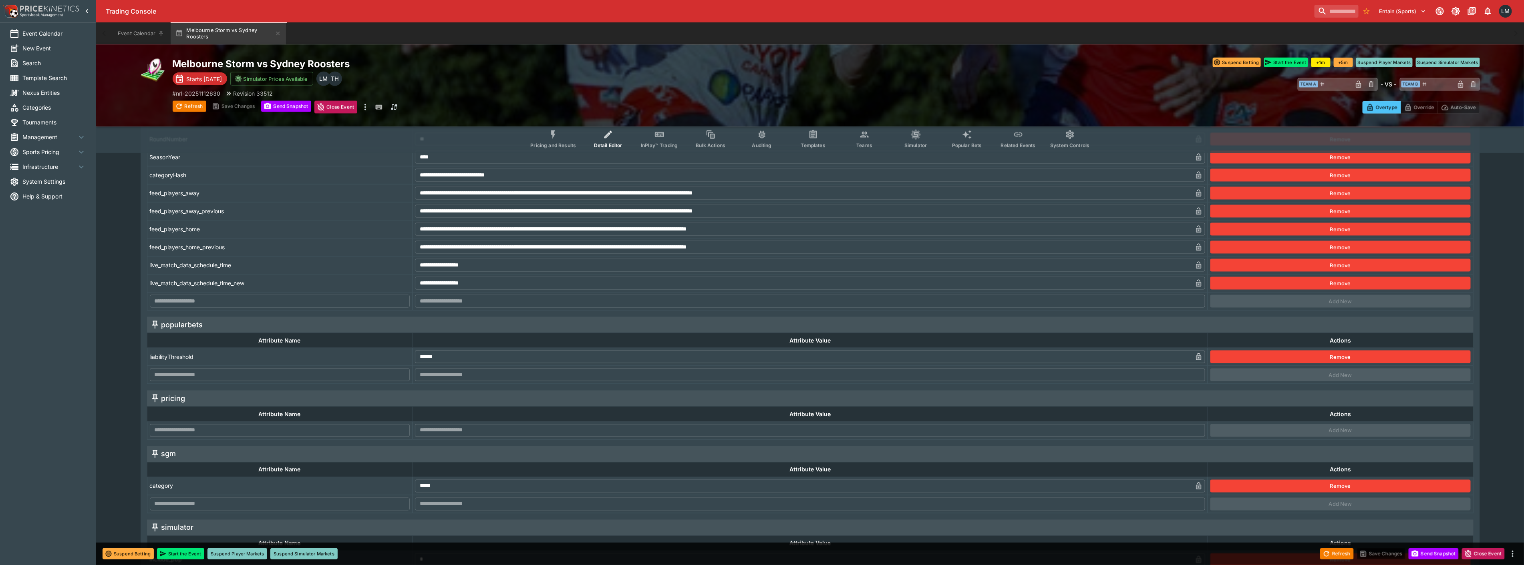
scroll to position [863, 0]
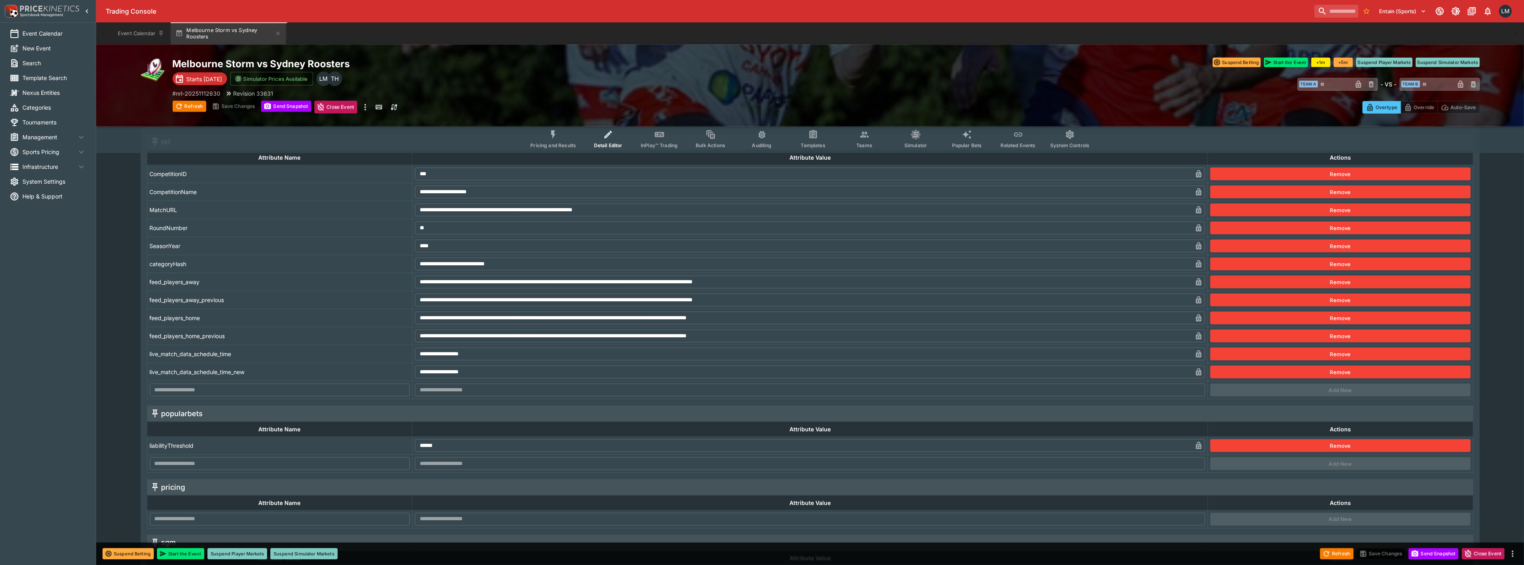
type input "**********"
